Goal: Information Seeking & Learning: Learn about a topic

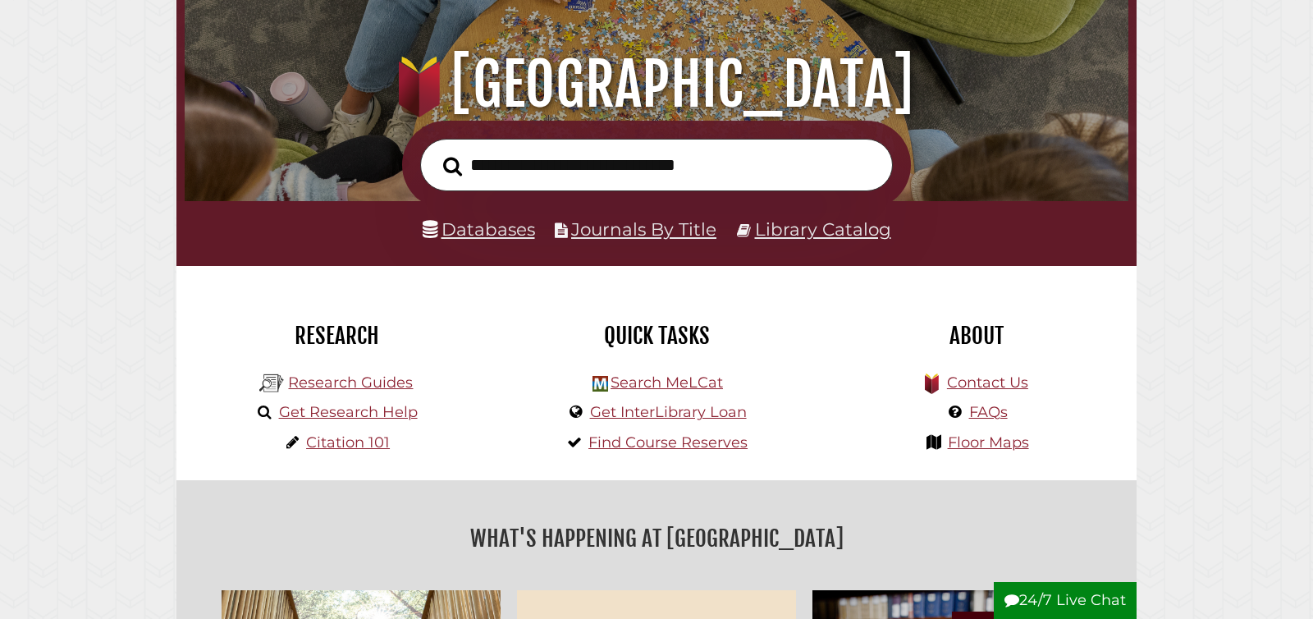
scroll to position [173, 0]
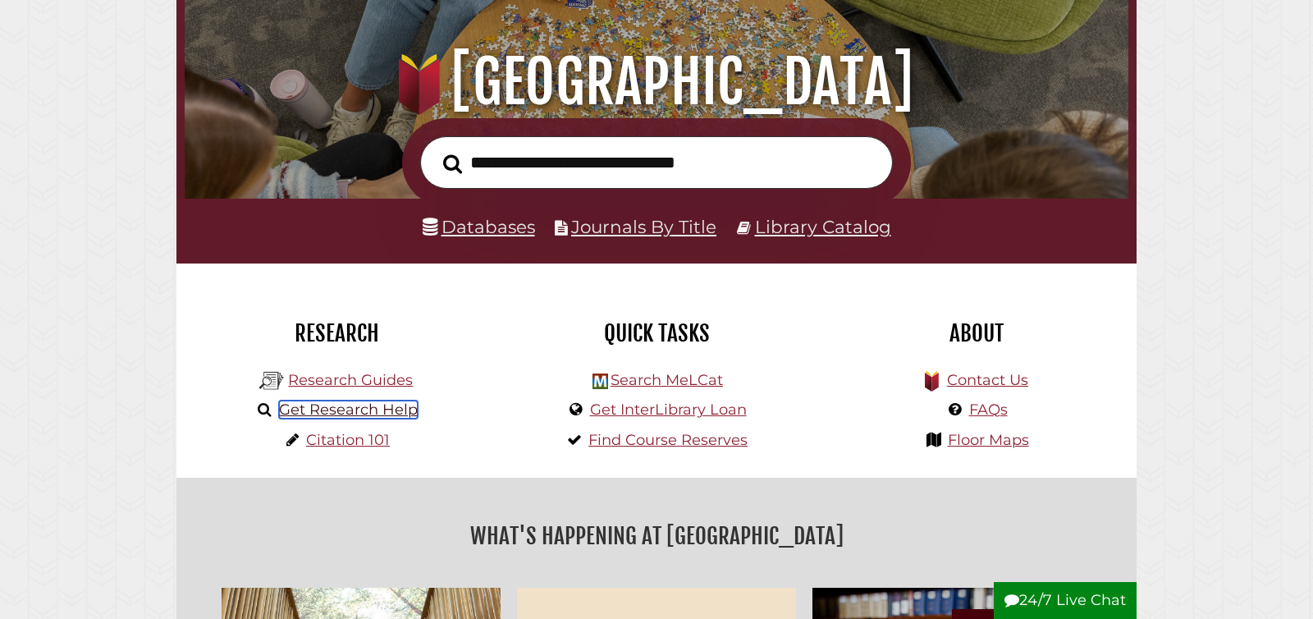
click at [329, 412] on link "Get Research Help" at bounding box center [348, 409] width 139 height 18
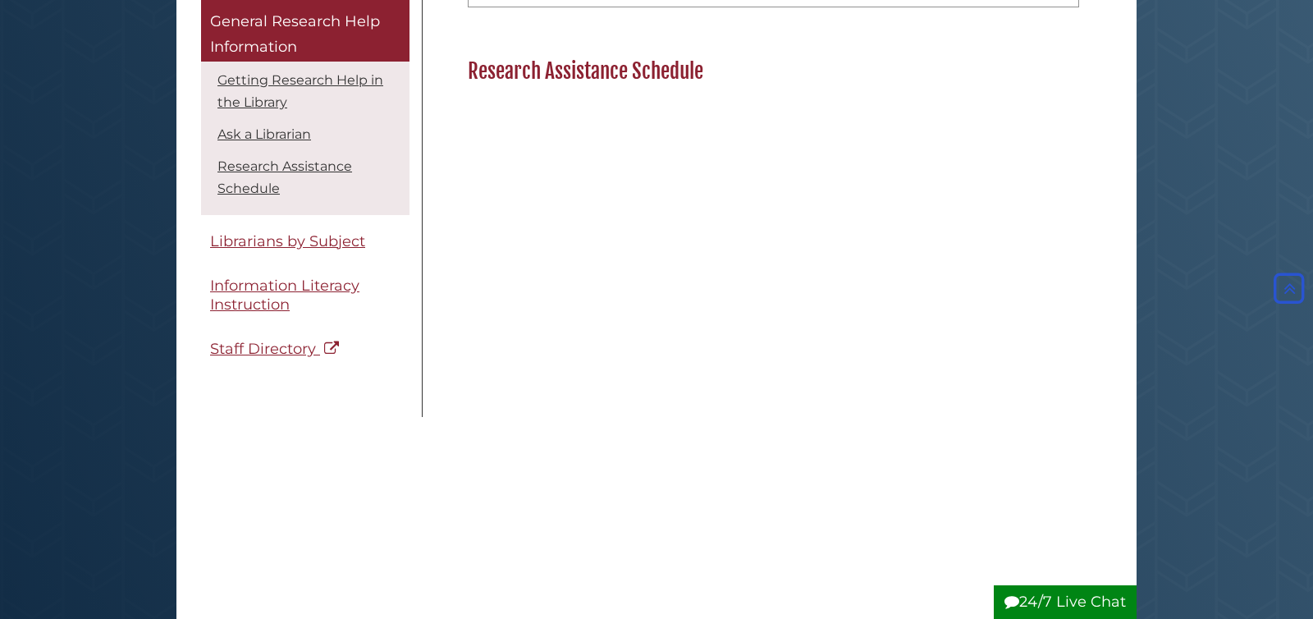
scroll to position [1295, 0]
